Goal: Navigation & Orientation: Find specific page/section

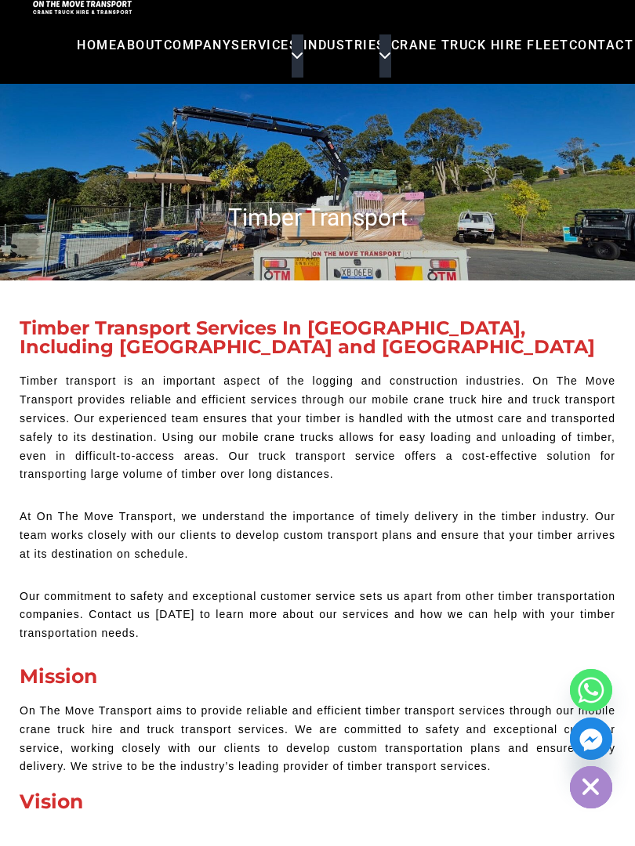
scroll to position [239, 0]
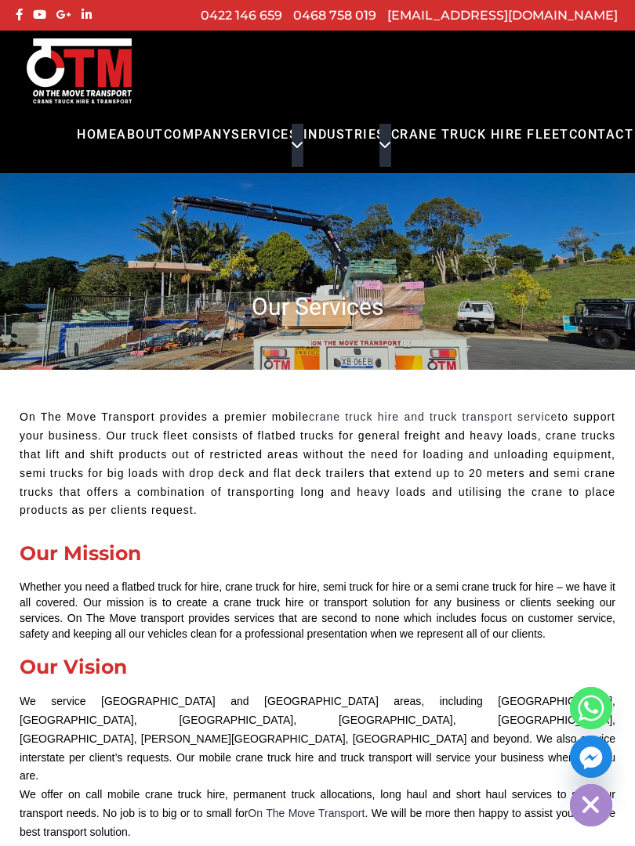
scroll to position [350, 0]
